Goal: Find specific page/section: Find specific page/section

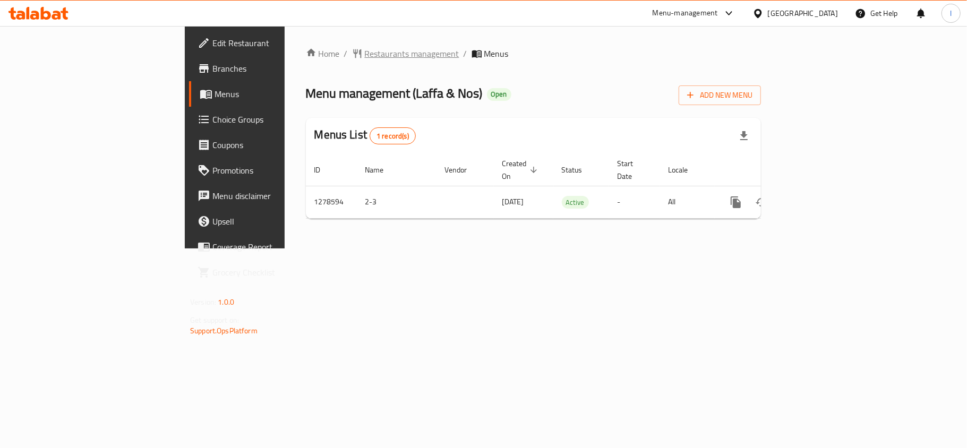
click at [365, 54] on span "Restaurants management" at bounding box center [412, 53] width 95 height 13
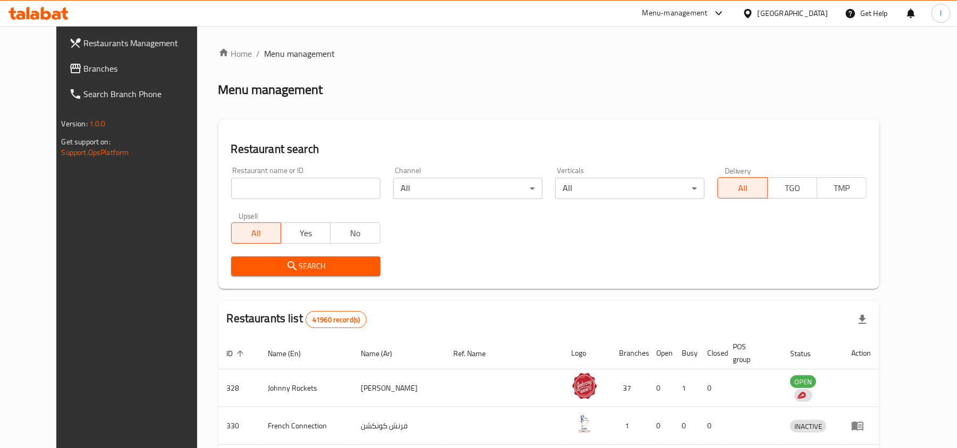
click at [276, 192] on input "search" at bounding box center [305, 188] width 149 height 21
paste input "692954"
type input "692954"
click button "Search" at bounding box center [305, 267] width 149 height 20
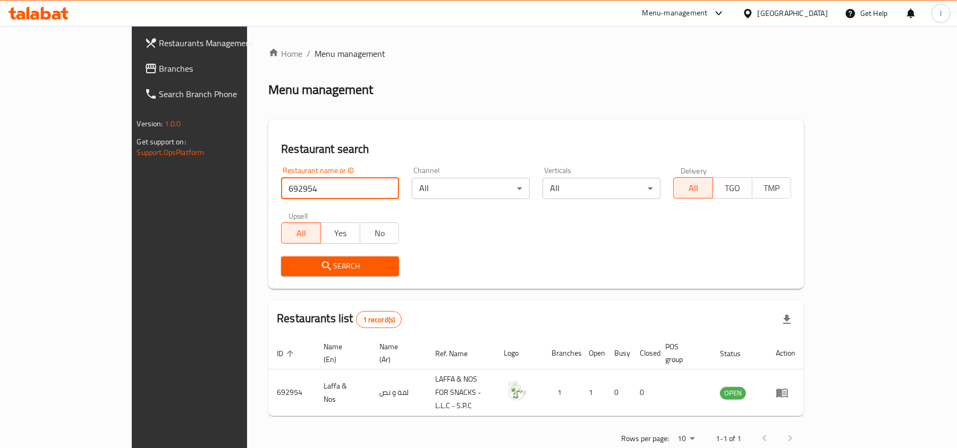
click at [159, 66] on span "Branches" at bounding box center [221, 68] width 124 height 13
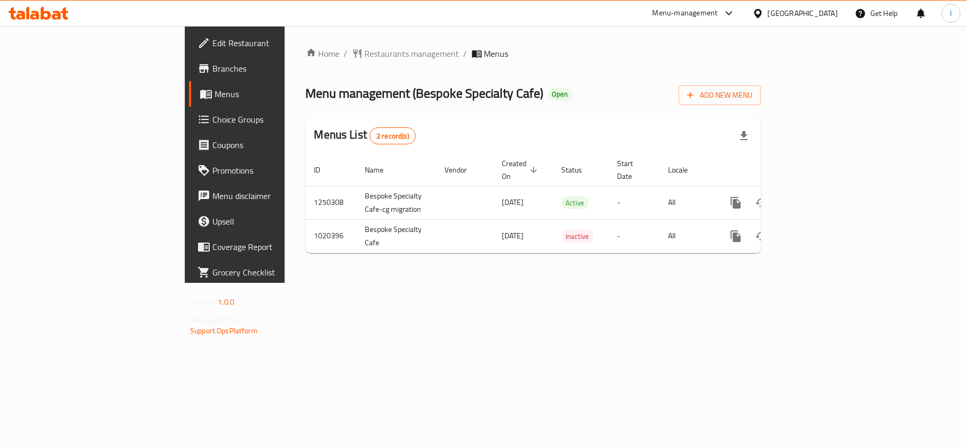
click at [349, 97] on span "Menu management ( Bespoke Specialty Cafe )" at bounding box center [425, 93] width 238 height 24
click at [365, 58] on span "Restaurants management" at bounding box center [412, 53] width 95 height 13
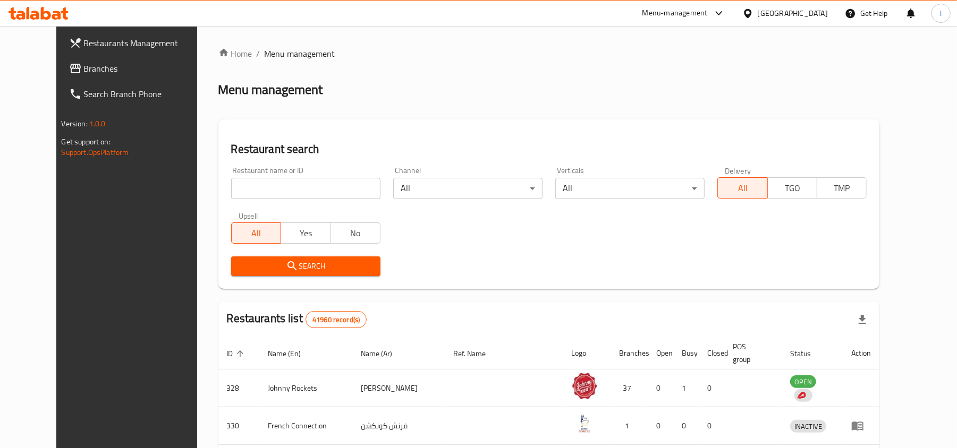
drag, startPoint x: 277, startPoint y: 196, endPoint x: 276, endPoint y: 190, distance: 6.4
click at [277, 196] on input "search" at bounding box center [305, 188] width 149 height 21
paste input "660923"
type input "660923"
click at [300, 268] on span "Search" at bounding box center [306, 266] width 132 height 13
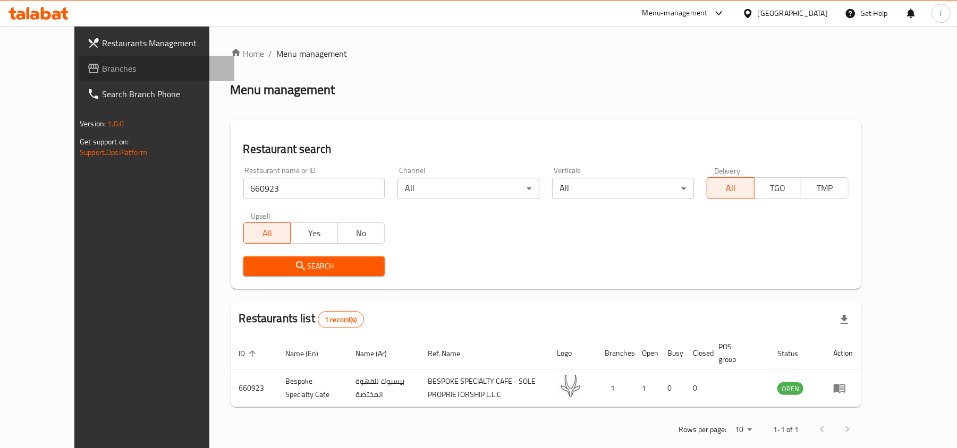
click at [102, 66] on span "Branches" at bounding box center [164, 68] width 124 height 13
